Goal: Find contact information: Find contact information

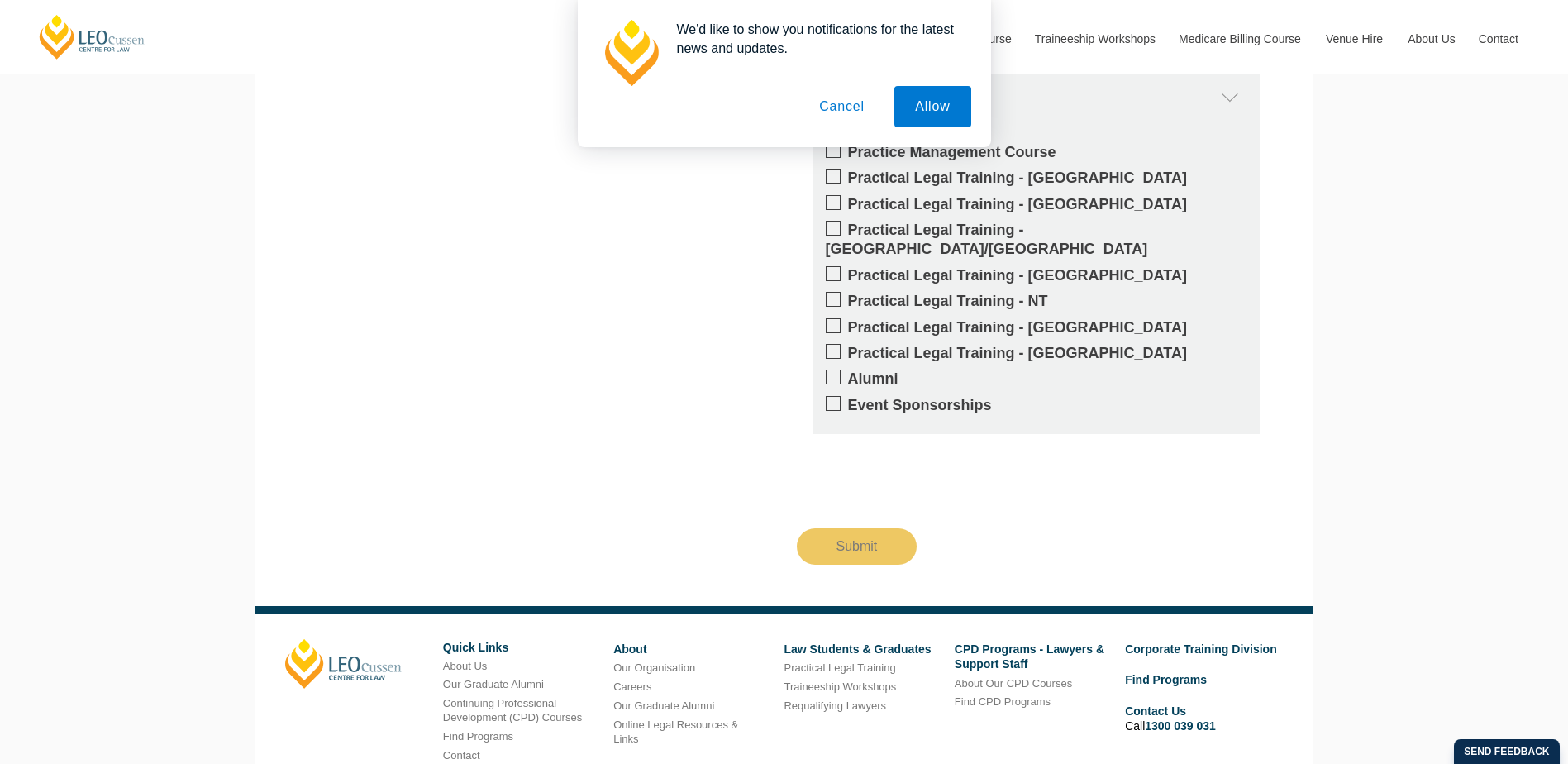
click at [825, 105] on button "Cancel" at bounding box center [842, 106] width 87 height 42
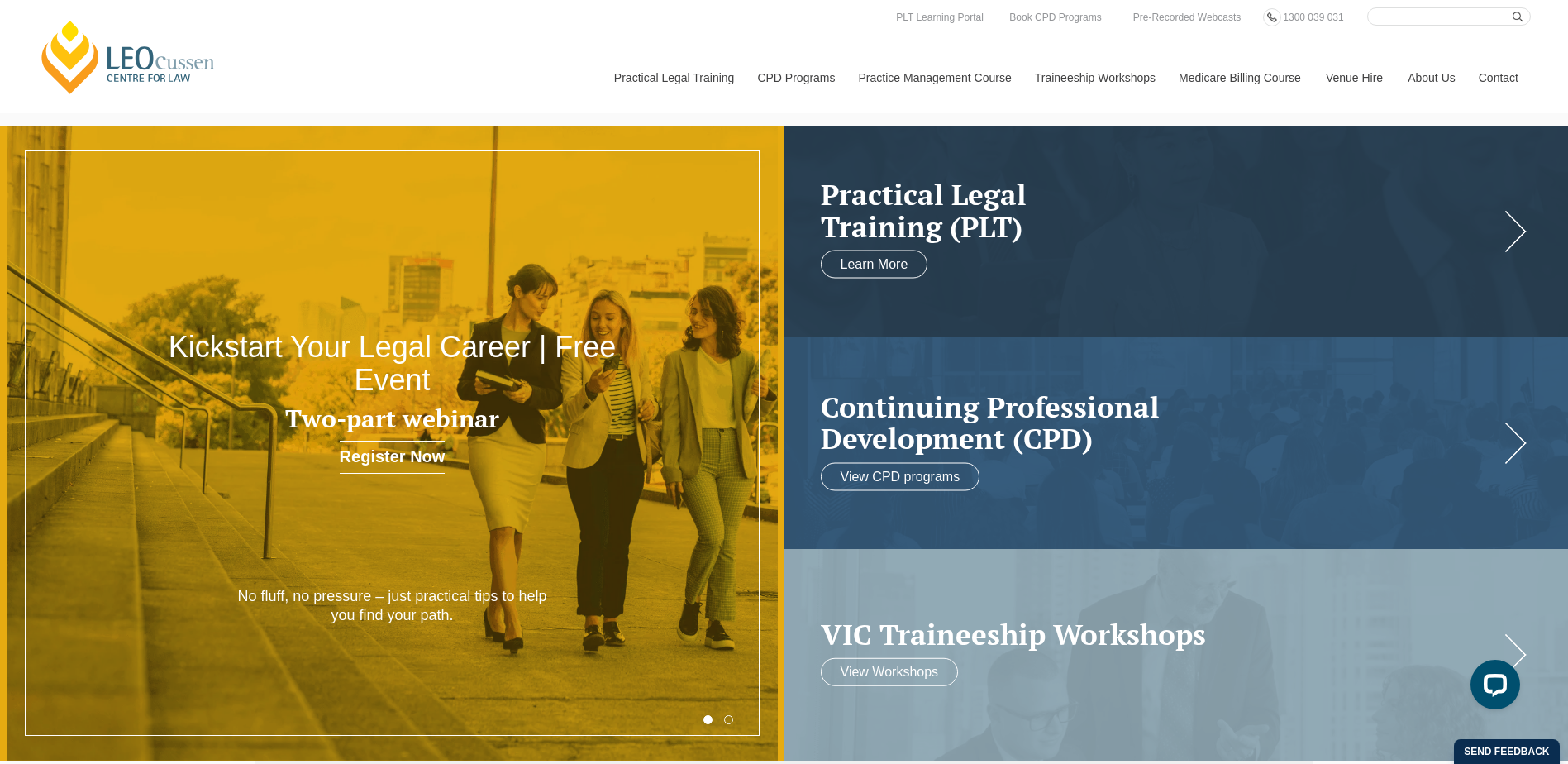
click at [1505, 77] on link "Contact" at bounding box center [1499, 78] width 65 height 71
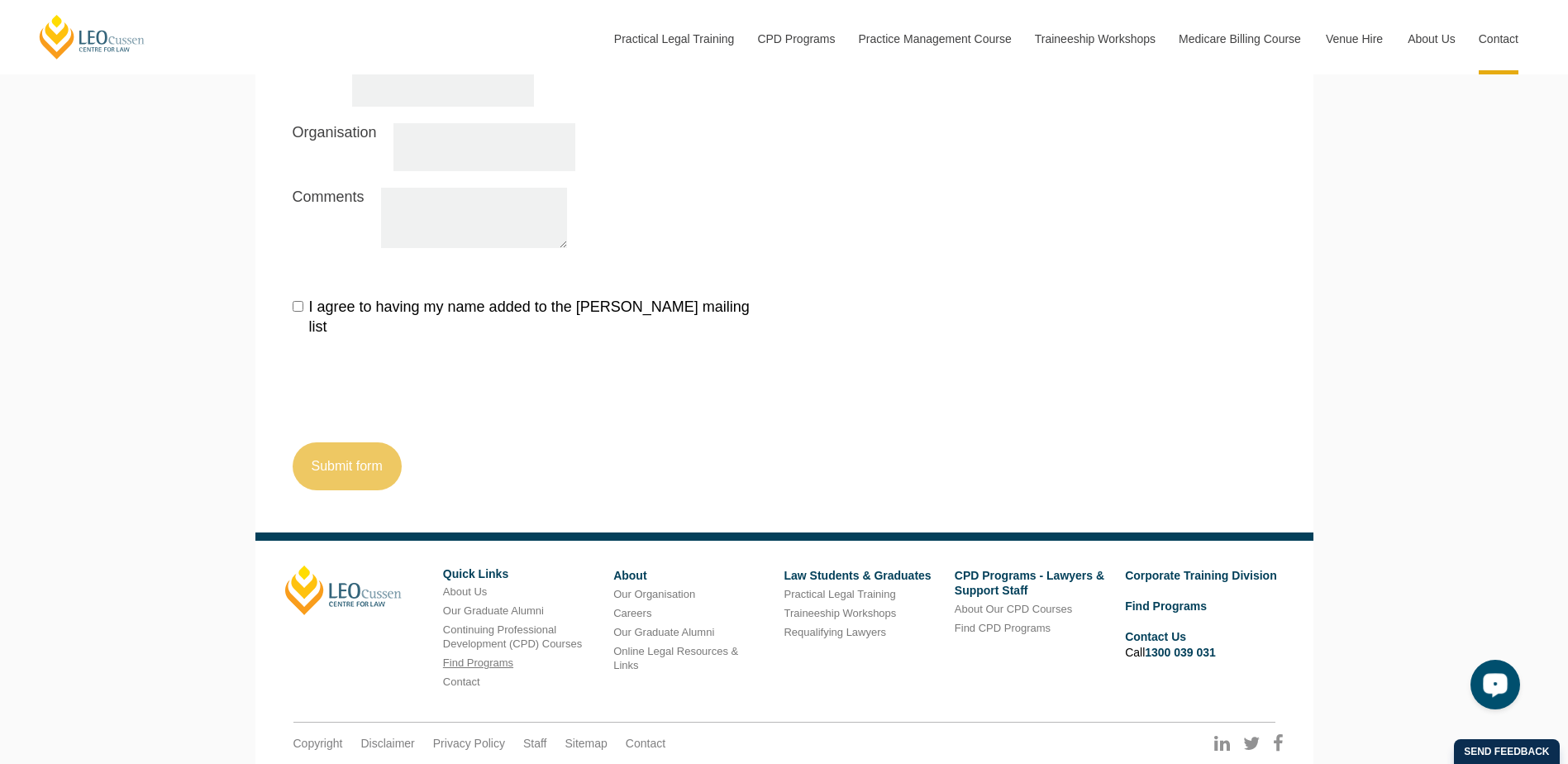
scroll to position [1950, 0]
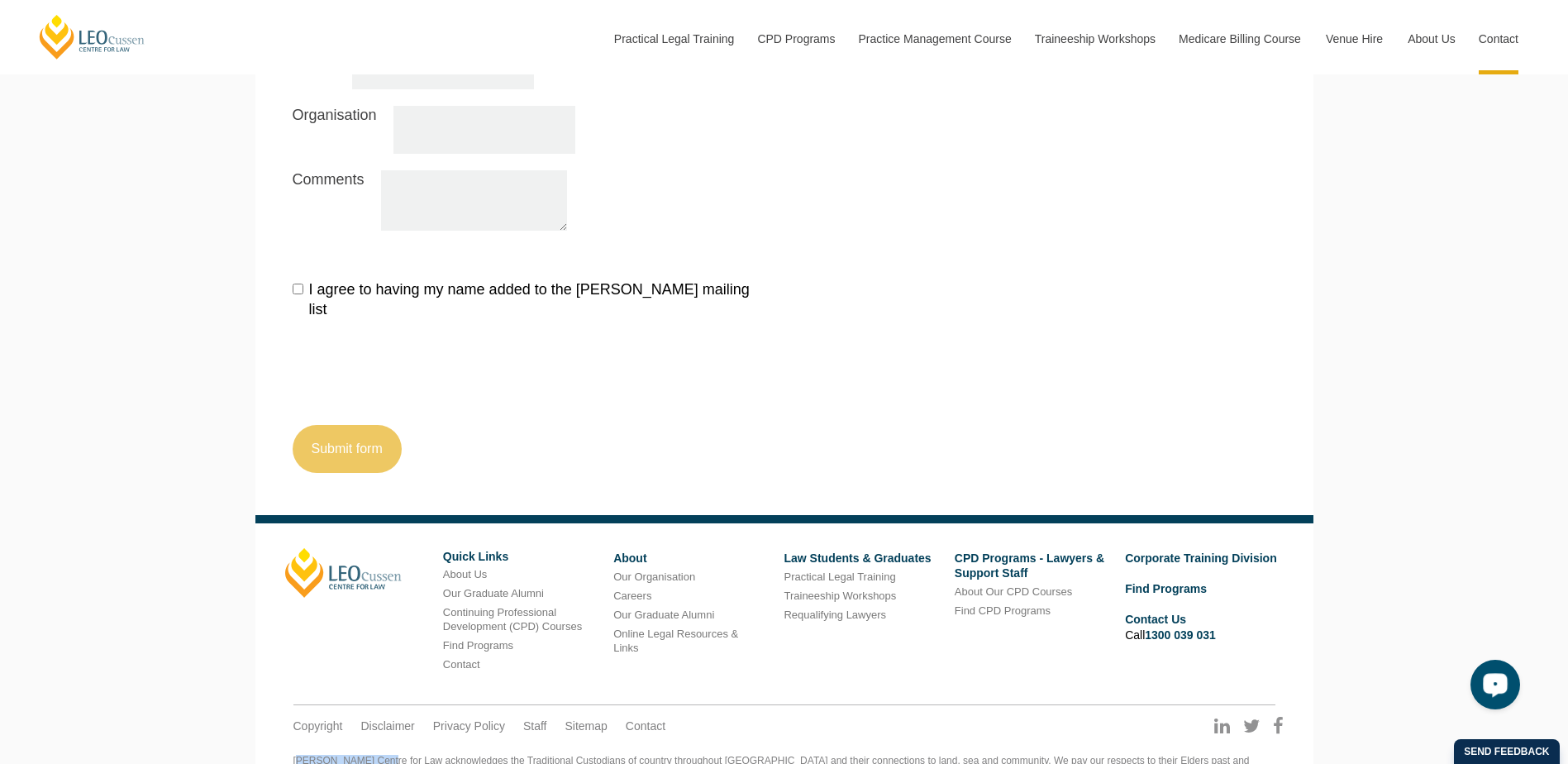
drag, startPoint x: 291, startPoint y: 694, endPoint x: 377, endPoint y: 693, distance: 86.0
click at [377, 738] on div "Leo Cussen Centre for Law acknowledges the Traditional Custodians of country th…" at bounding box center [784, 772] width 1024 height 67
copy div "Leo Cussen Centre"
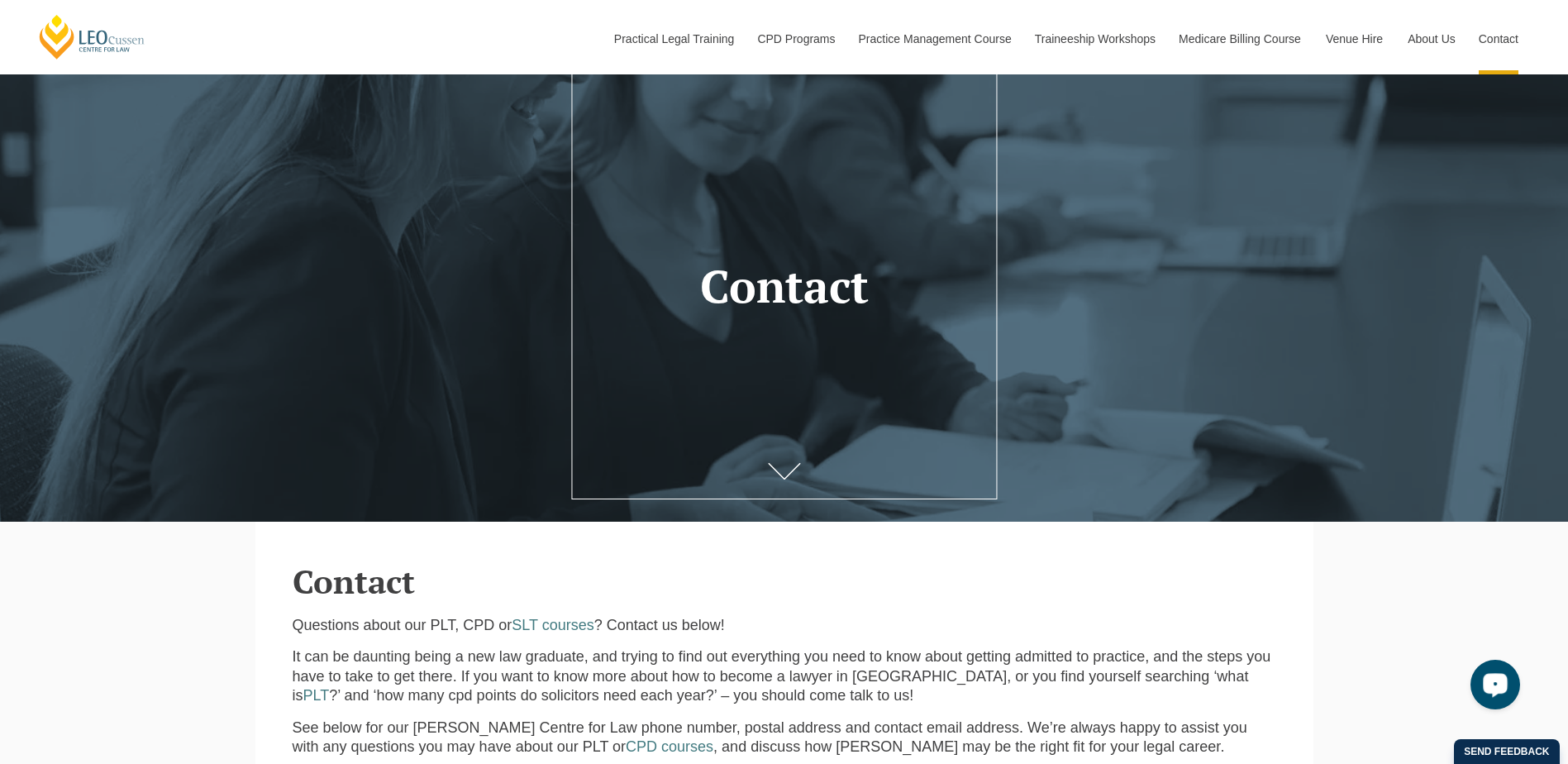
scroll to position [0, 0]
